Goal: Task Accomplishment & Management: Complete application form

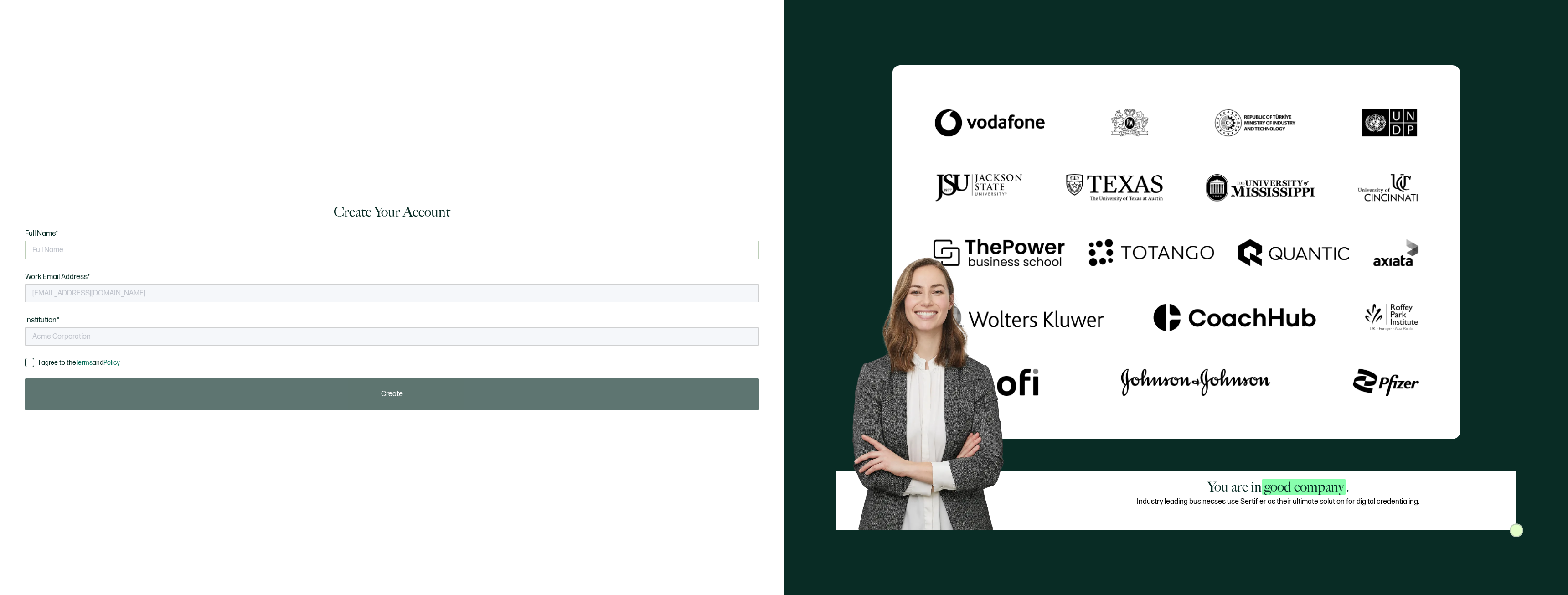
type input "NATP"
click at [131, 245] on input "text" at bounding box center [392, 250] width 734 height 18
type input "s"
type input "[PERSON_NAME] (Diagram)"
click at [48, 357] on div "Full Name* [PERSON_NAME] (Diagram) Please enter your full name. Work Email Addr…" at bounding box center [392, 292] width 734 height 130
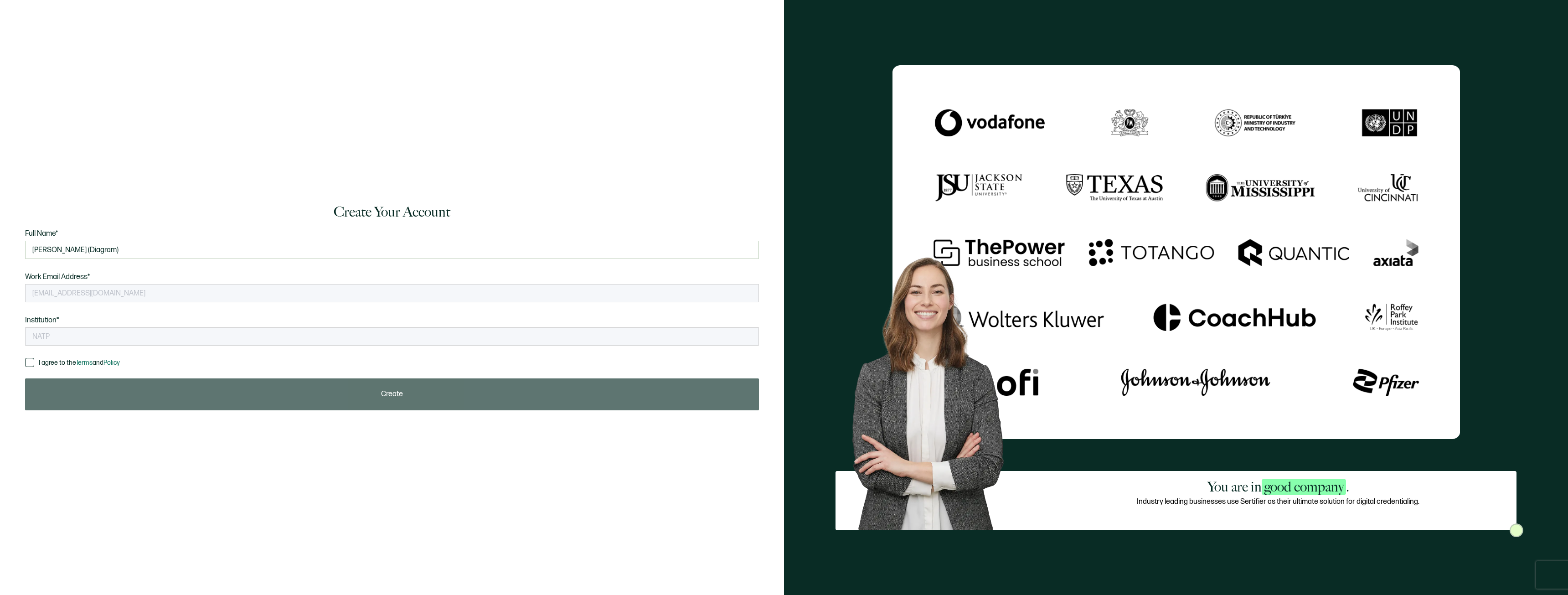
click at [46, 361] on span "I agree to the Terms and Policy" at bounding box center [79, 362] width 81 height 8
click at [34, 358] on input "I agree to the Terms and Policy" at bounding box center [34, 358] width 0 height 0
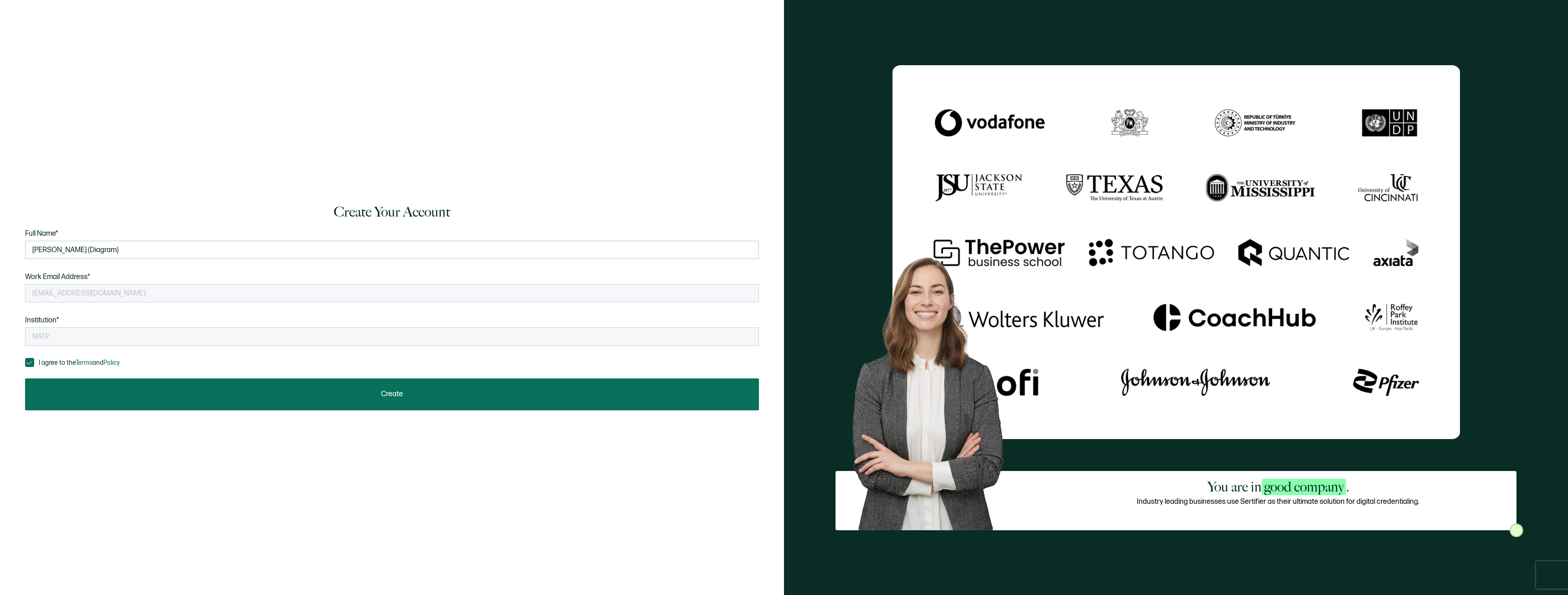
click at [327, 389] on button "Create" at bounding box center [392, 395] width 734 height 32
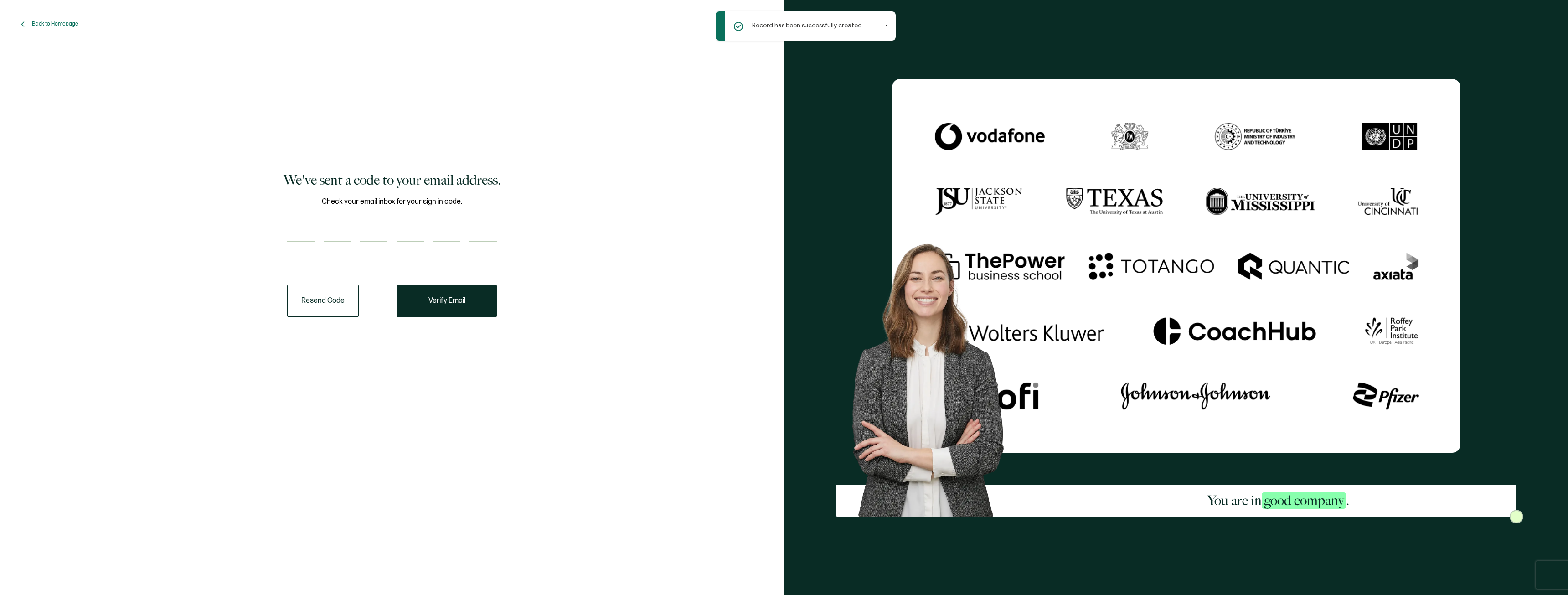
drag, startPoint x: 253, startPoint y: 261, endPoint x: 279, endPoint y: 256, distance: 26.5
click at [257, 261] on div "We've sent a code to your email address. Check your email inbox for your sign i…" at bounding box center [392, 244] width 734 height 383
click at [308, 235] on input "number" at bounding box center [301, 233] width 27 height 18
paste input "9"
type input "9"
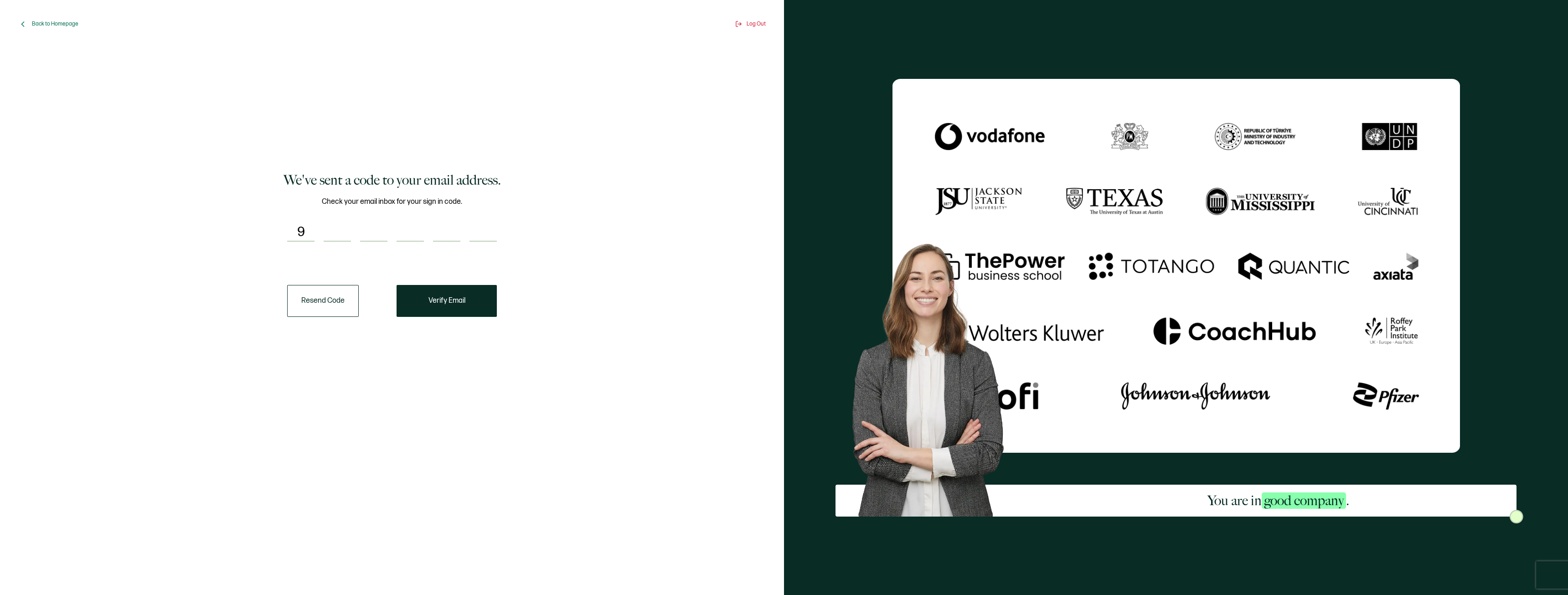
type input "4"
type input "0"
type input "2"
type input "8"
type input "1"
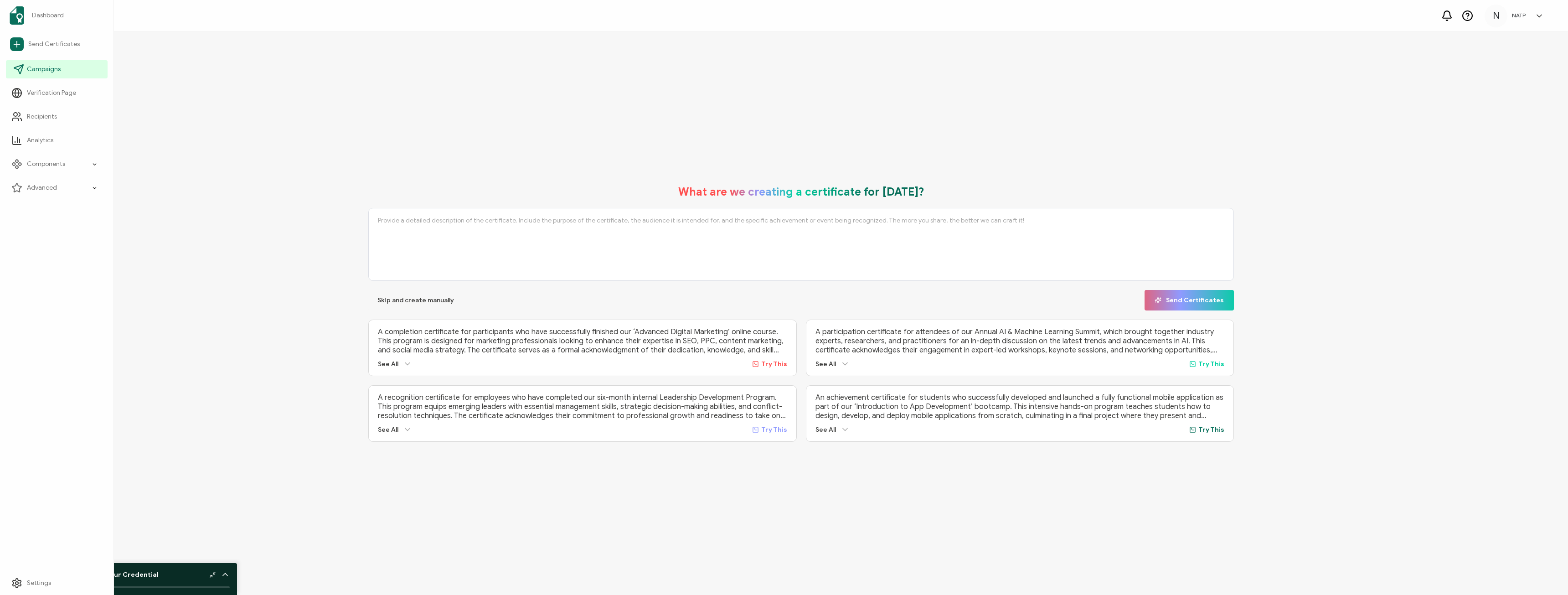
click at [20, 71] on icon at bounding box center [19, 69] width 11 height 11
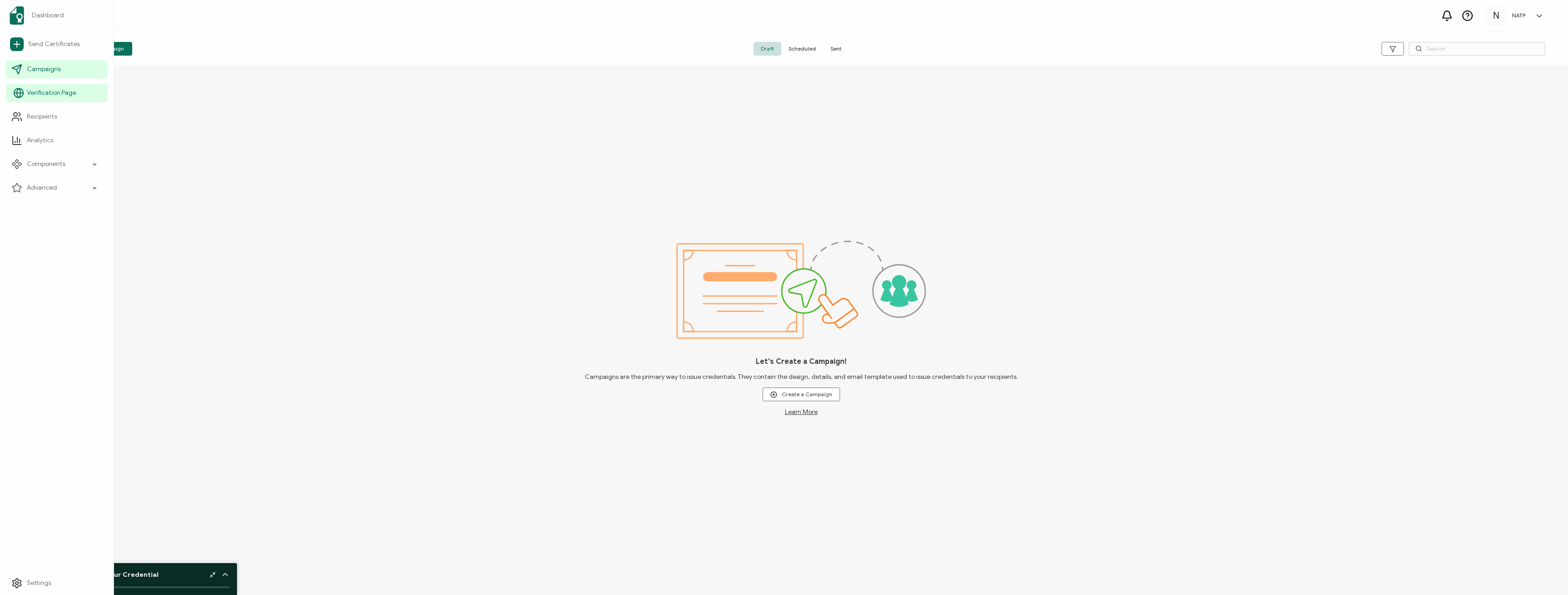
click at [26, 90] on link "Verification Page" at bounding box center [57, 93] width 102 height 18
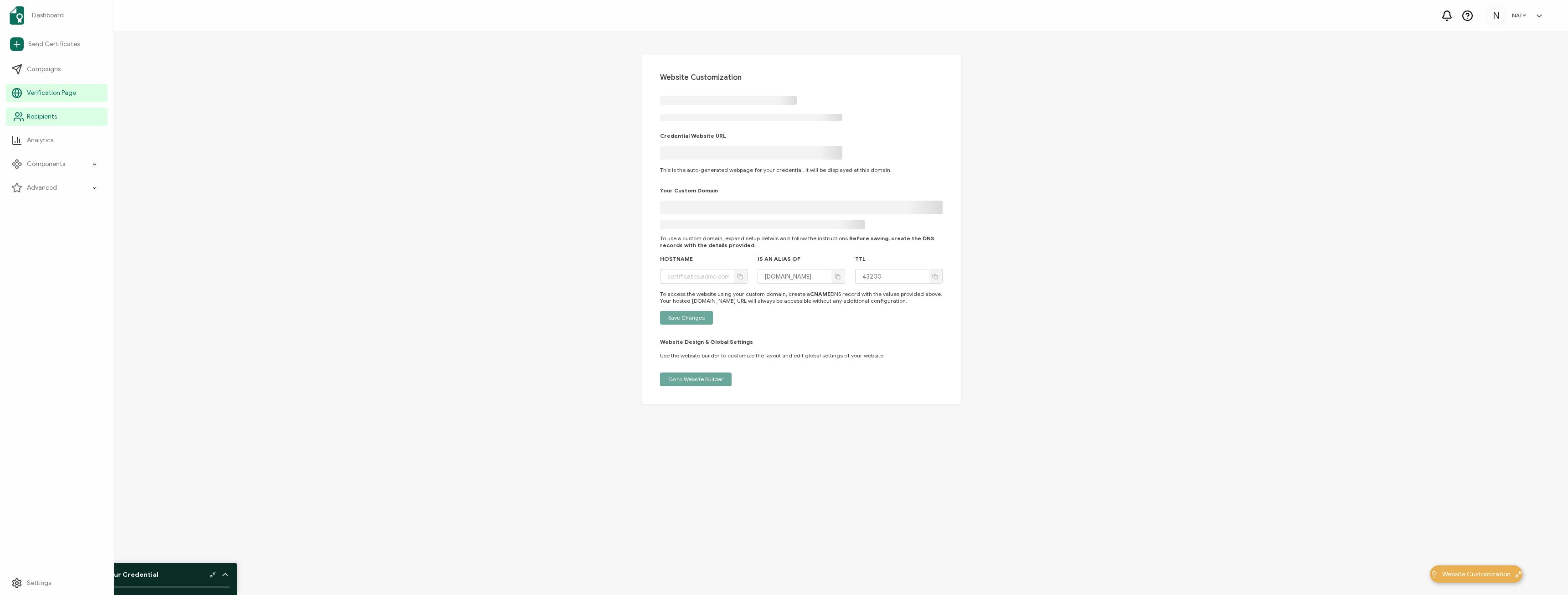
type input "[DOMAIN_NAME]"
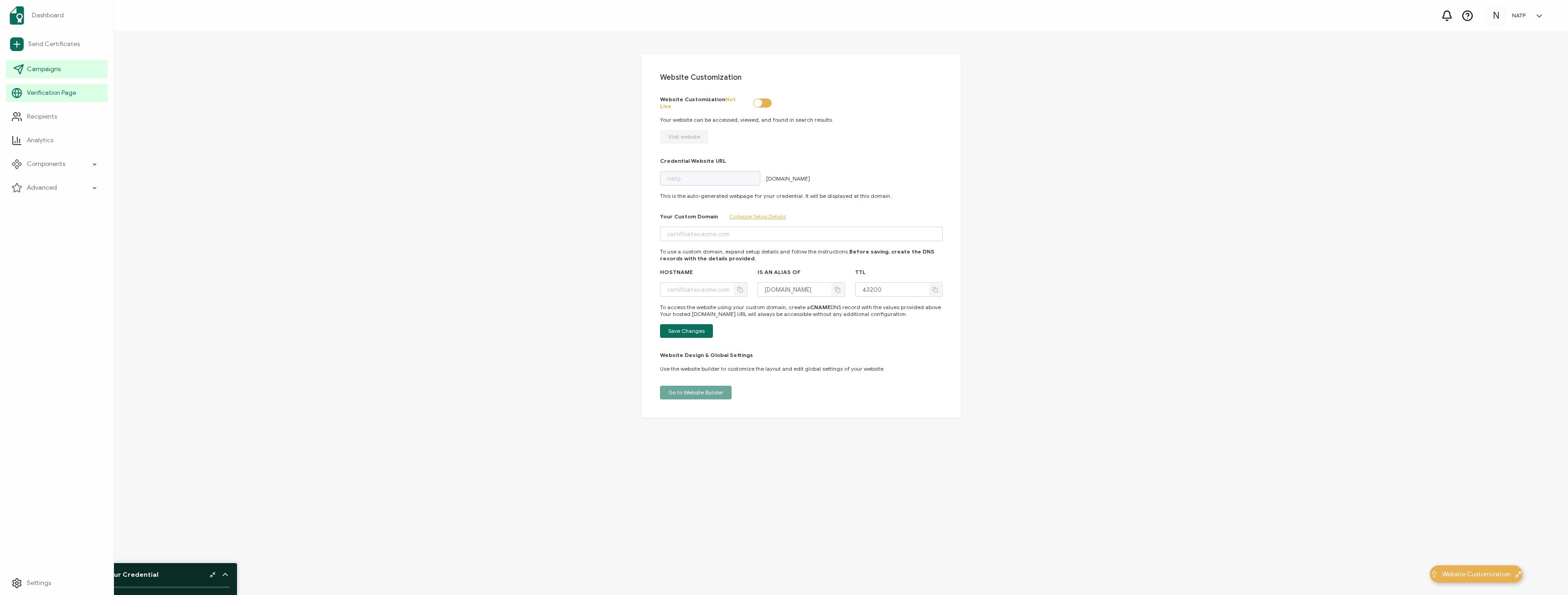
click at [37, 71] on span "Campaigns" at bounding box center [43, 69] width 33 height 9
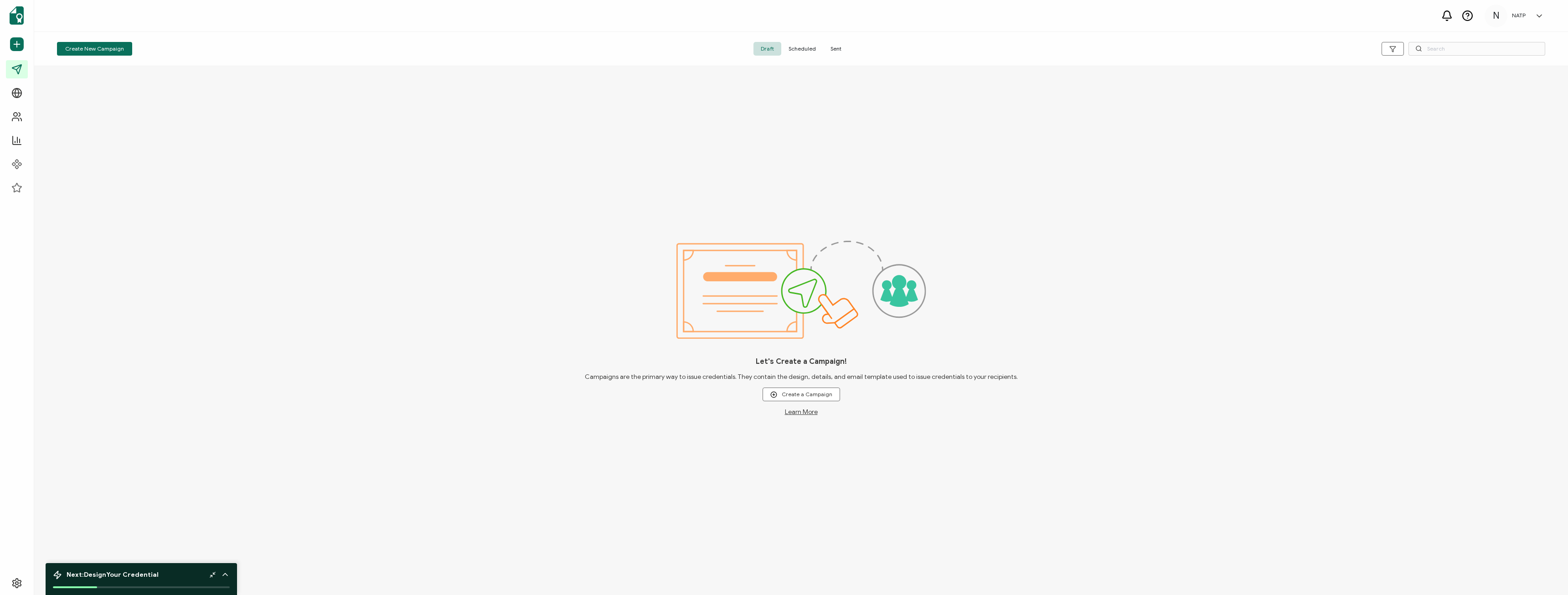
click at [1517, 17] on h5 "NATP" at bounding box center [1519, 15] width 13 height 6
click at [1323, 136] on div "Let's Create a Campaign! Campaigns are the primary way to issue credentials. Th…" at bounding box center [801, 331] width 1534 height 529
